Goal: Task Accomplishment & Management: Manage account settings

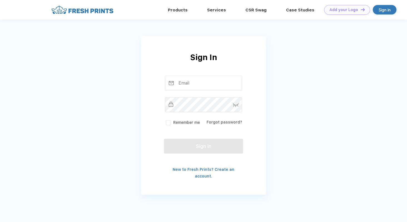
click at [385, 6] on div "Sign in" at bounding box center [385, 9] width 24 height 9
click at [196, 84] on input "text" at bounding box center [204, 83] width 78 height 15
click at [207, 85] on input "text" at bounding box center [204, 83] width 78 height 15
click at [199, 85] on input "text" at bounding box center [204, 83] width 78 height 15
type input "[EMAIL_ADDRESS][DOMAIN_NAME]"
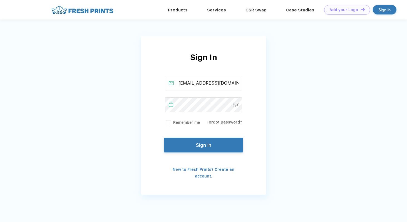
click at [220, 146] on button "Sign in" at bounding box center [203, 145] width 79 height 15
